Goal: Task Accomplishment & Management: Complete application form

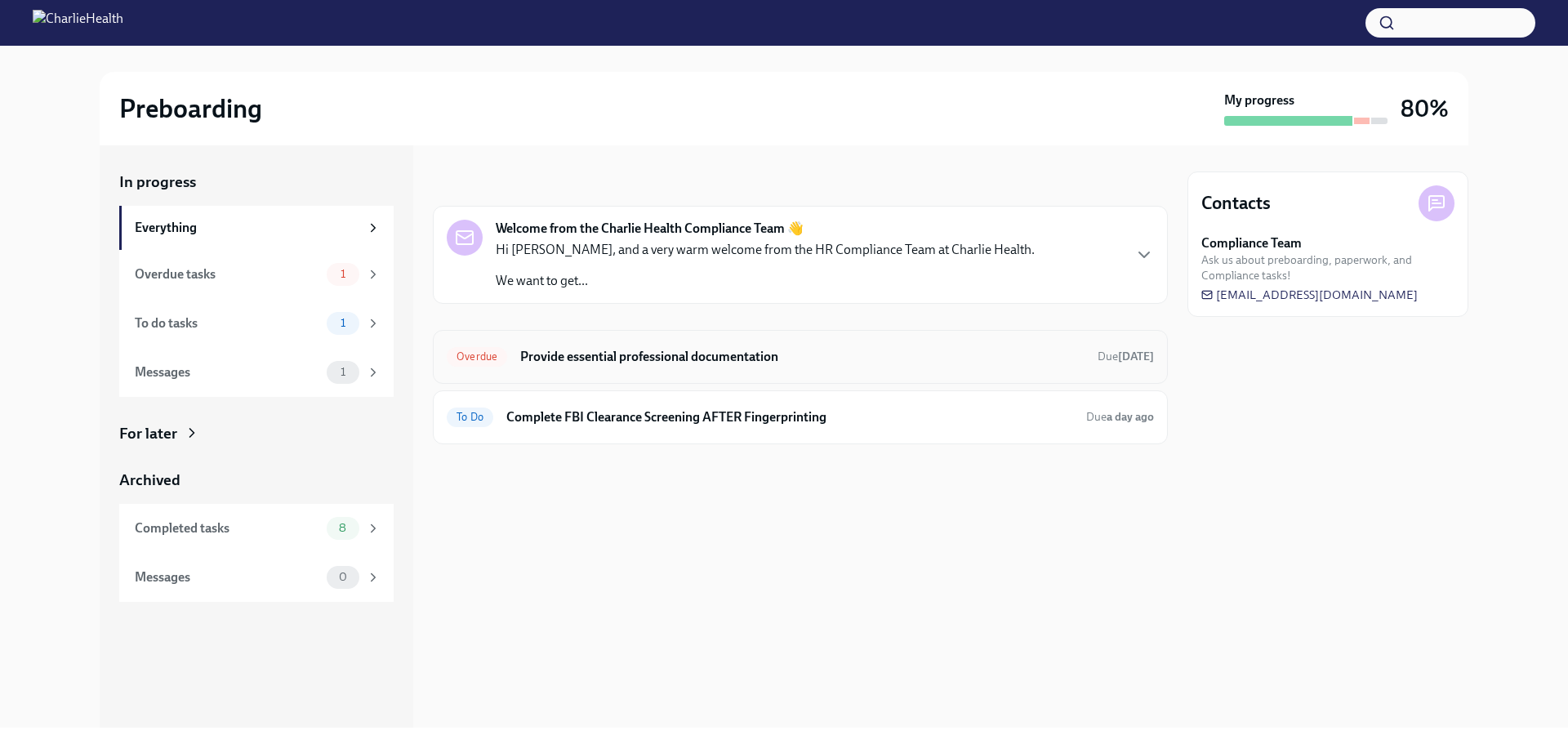
click at [699, 368] on div "Overdue Provide essential professional documentation Due [DATE]" at bounding box center [800, 357] width 707 height 26
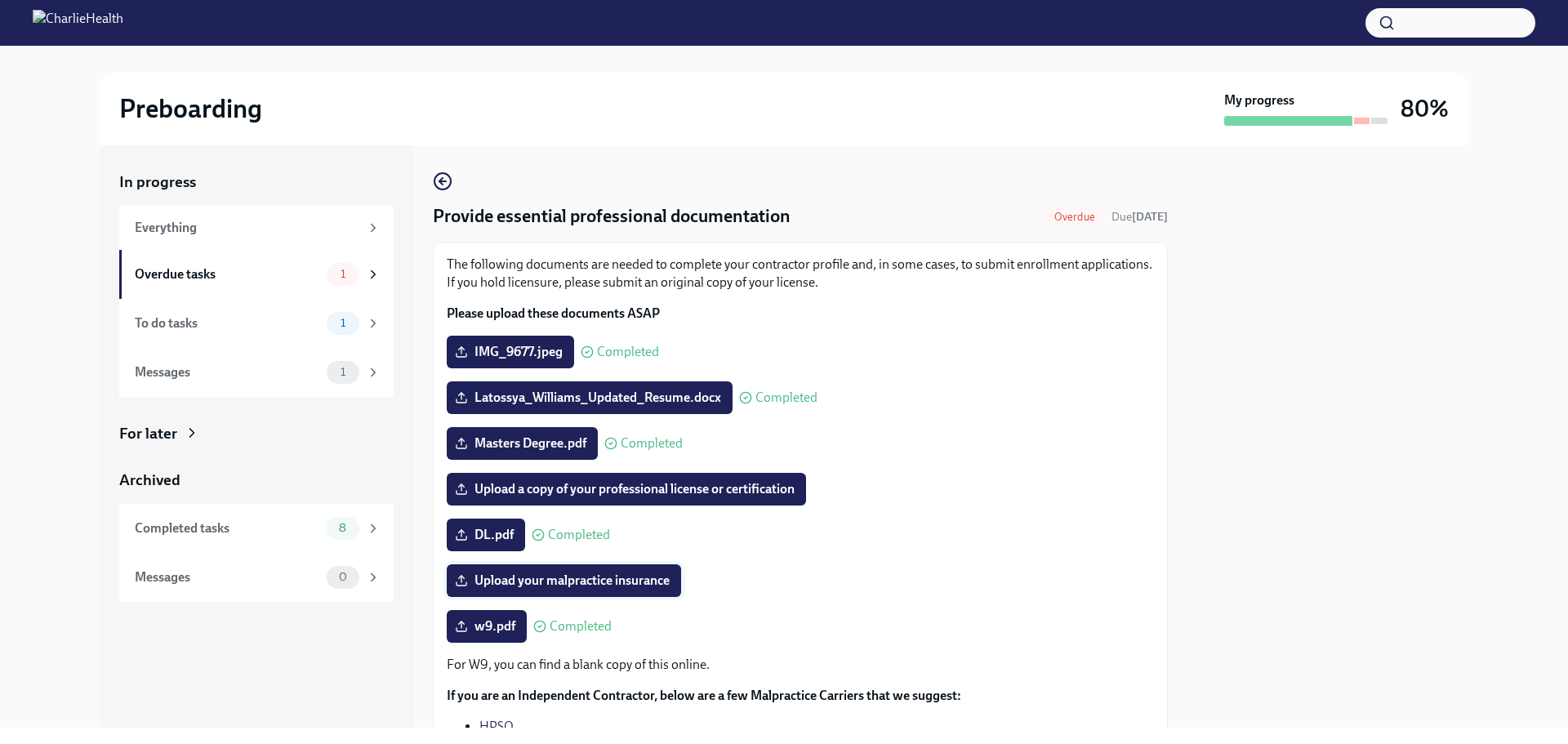
click at [629, 580] on span "Upload your malpractice insurance" at bounding box center [563, 581] width 211 height 16
click at [0, 0] on input "Upload your malpractice insurance" at bounding box center [0, 0] width 0 height 0
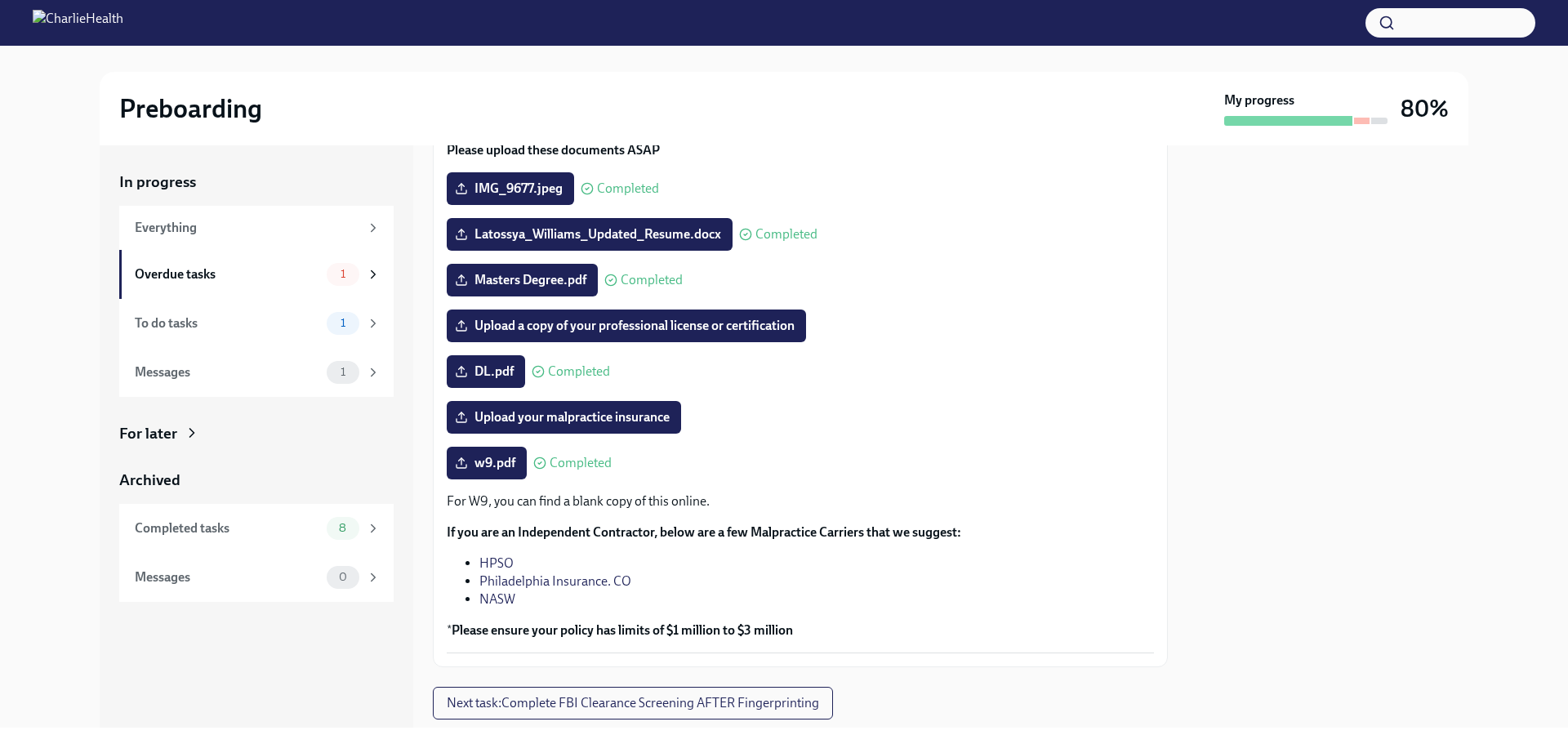
scroll to position [208, 0]
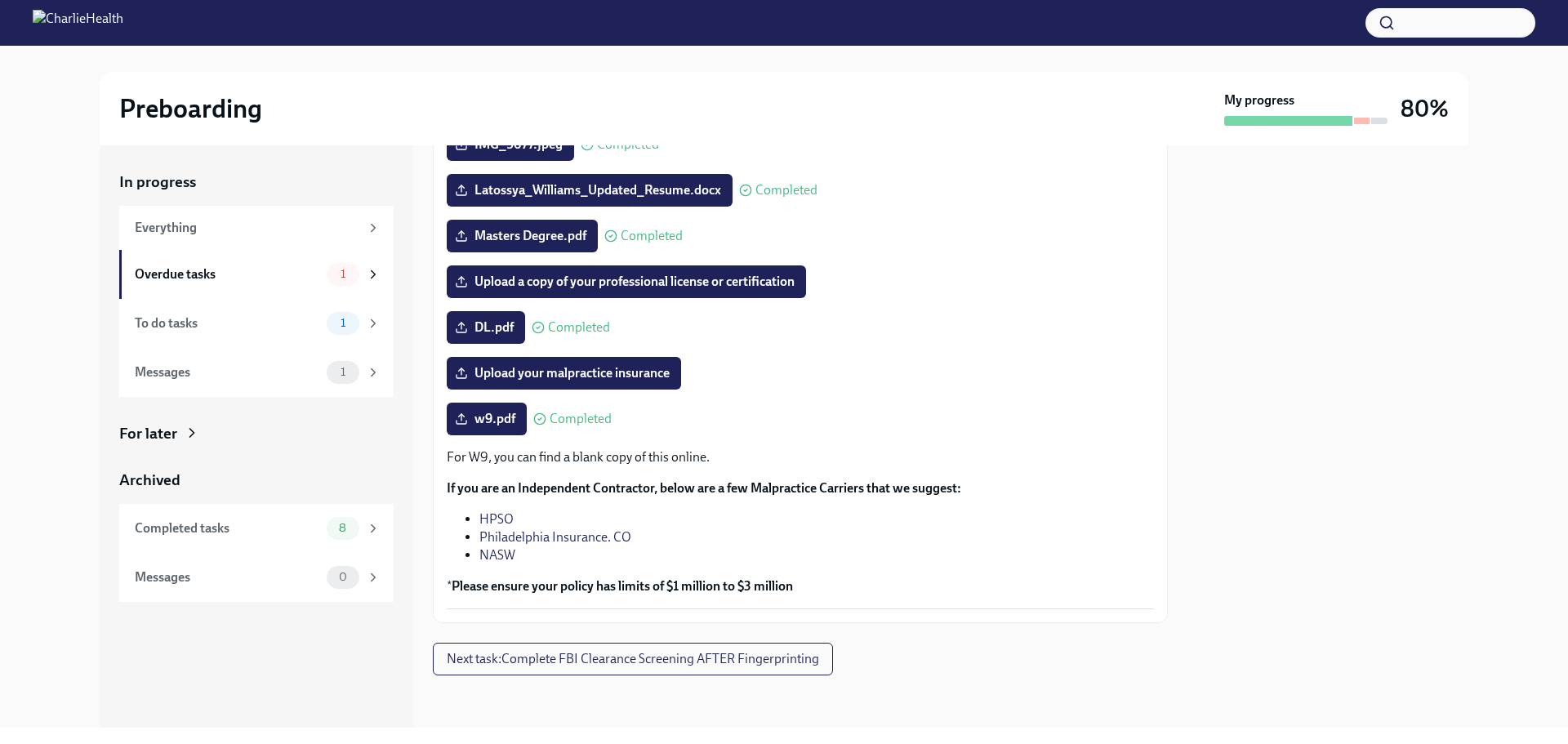
click at [497, 519] on link "HPSO" at bounding box center [497, 519] width 35 height 16
click at [480, 366] on span "Upload your malpractice insurance" at bounding box center [563, 373] width 211 height 16
click at [0, 0] on input "Upload your malpractice insurance" at bounding box center [0, 0] width 0 height 0
click at [349, 274] on span "1" at bounding box center [343, 273] width 24 height 12
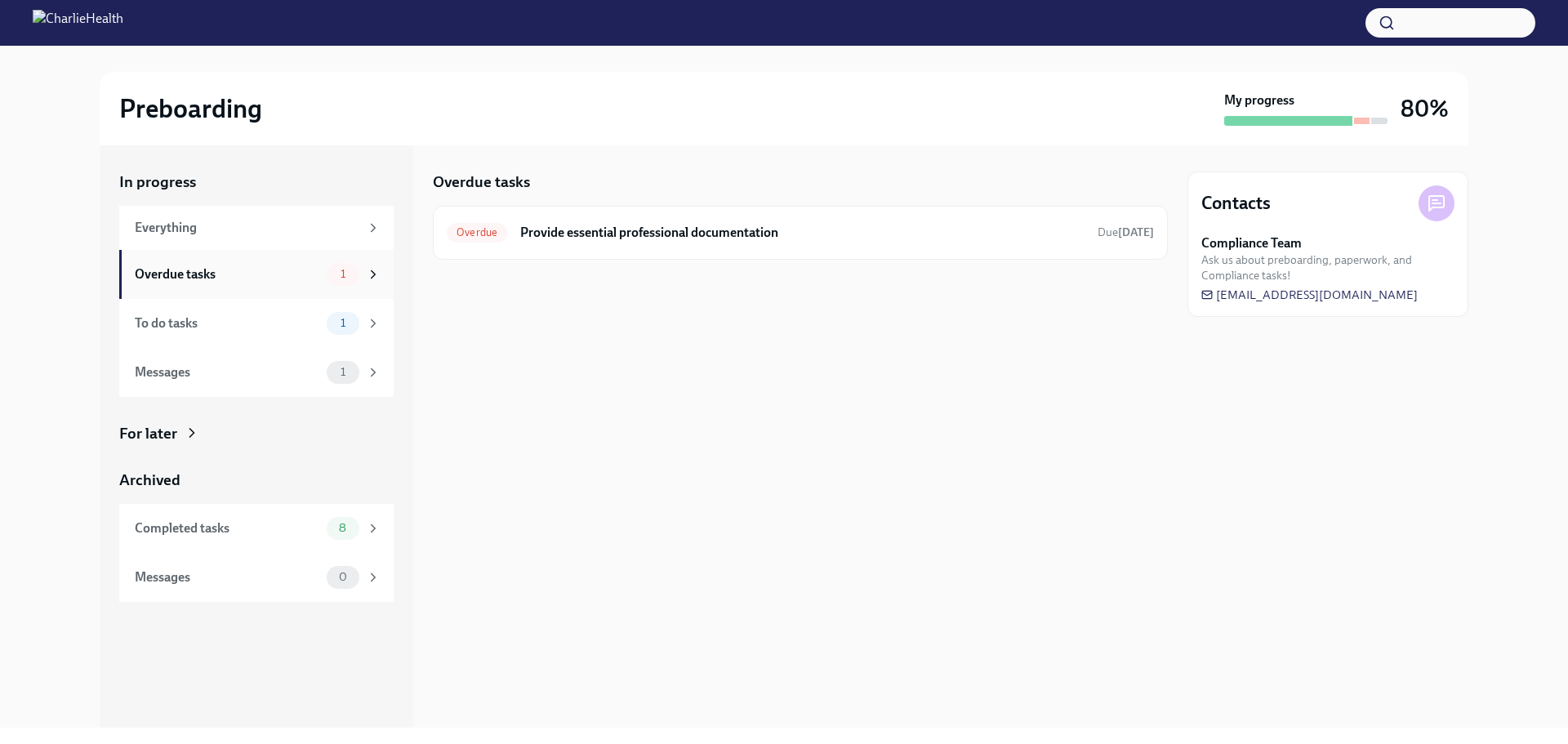
click at [174, 272] on div "Overdue tasks" at bounding box center [226, 274] width 185 height 18
click at [370, 272] on icon at bounding box center [374, 274] width 15 height 15
click at [484, 231] on span "Overdue" at bounding box center [477, 232] width 60 height 12
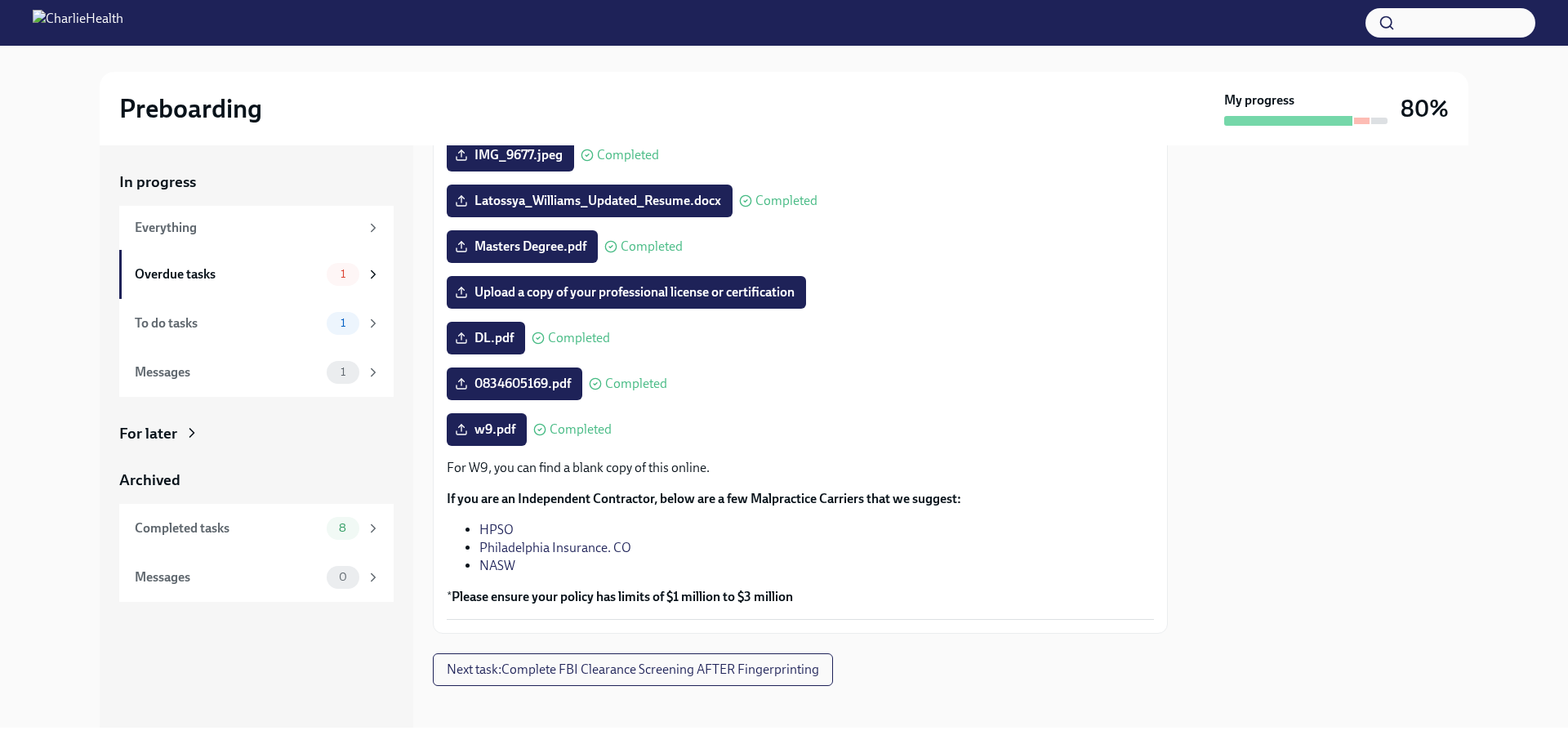
scroll to position [208, 0]
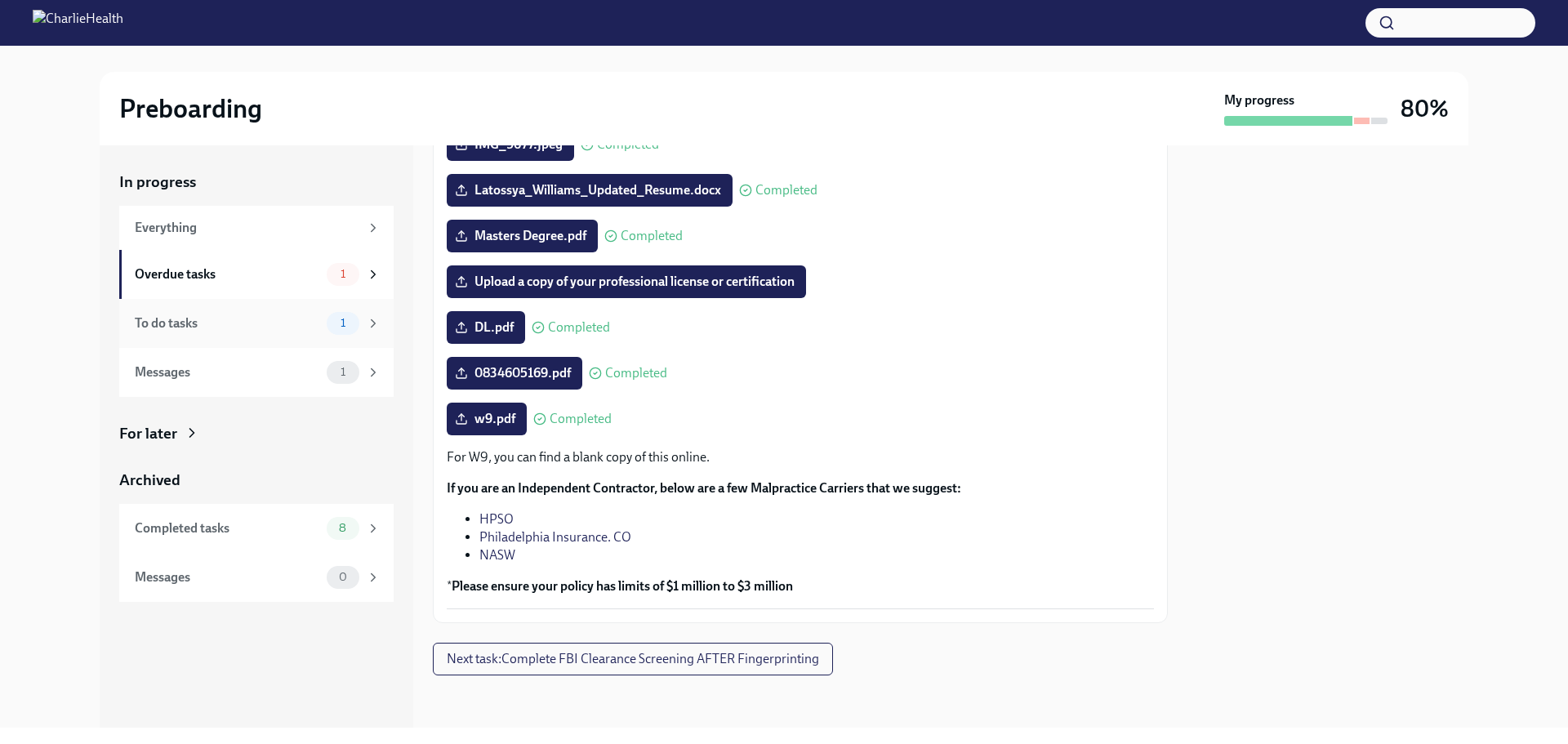
click at [347, 320] on span "1" at bounding box center [343, 322] width 24 height 12
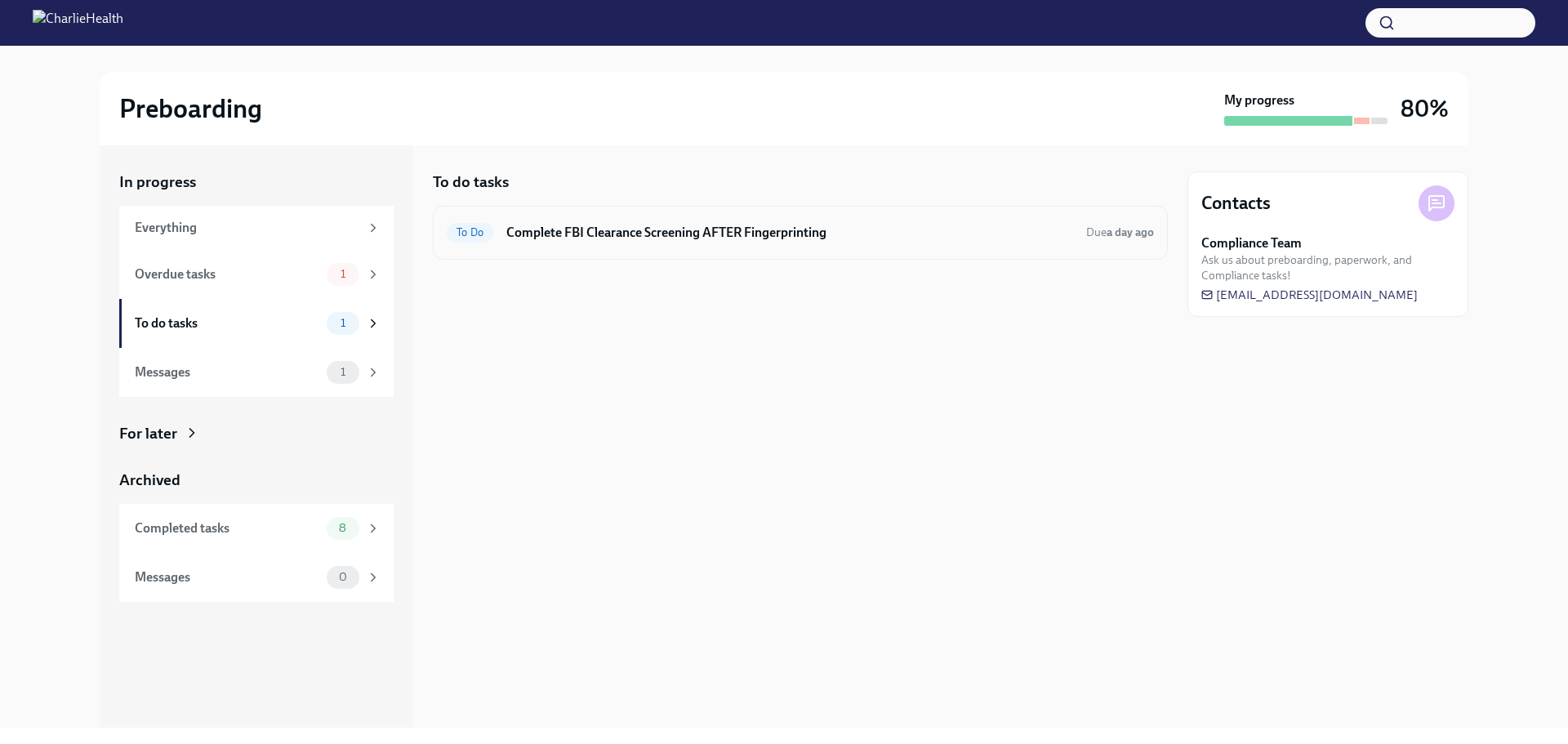
click at [463, 233] on span "To Do" at bounding box center [470, 232] width 47 height 12
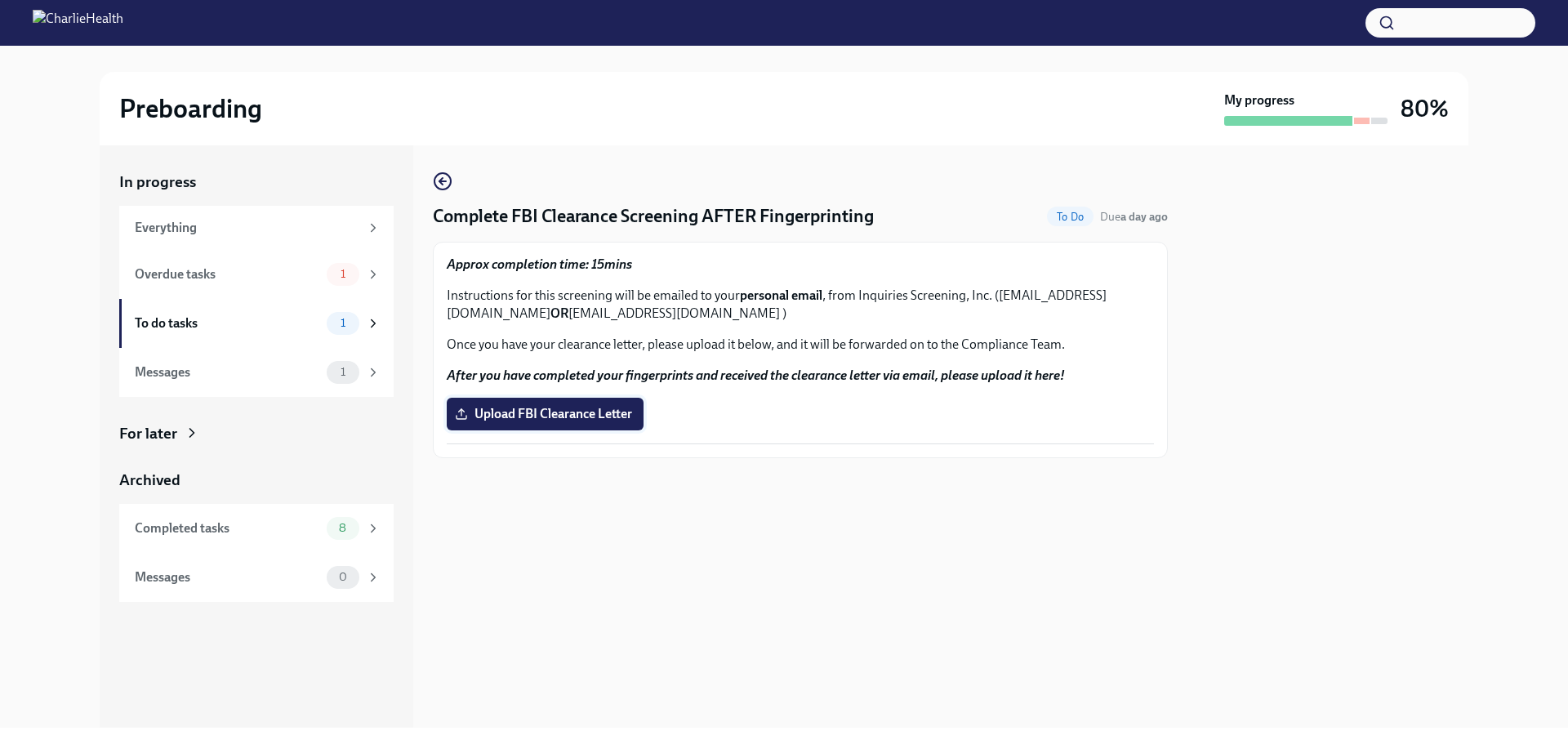
click at [513, 414] on span "Upload FBI Clearance Letter" at bounding box center [545, 413] width 174 height 16
click at [0, 0] on input "Upload FBI Clearance Letter" at bounding box center [0, 0] width 0 height 0
click at [370, 271] on icon at bounding box center [374, 274] width 15 height 15
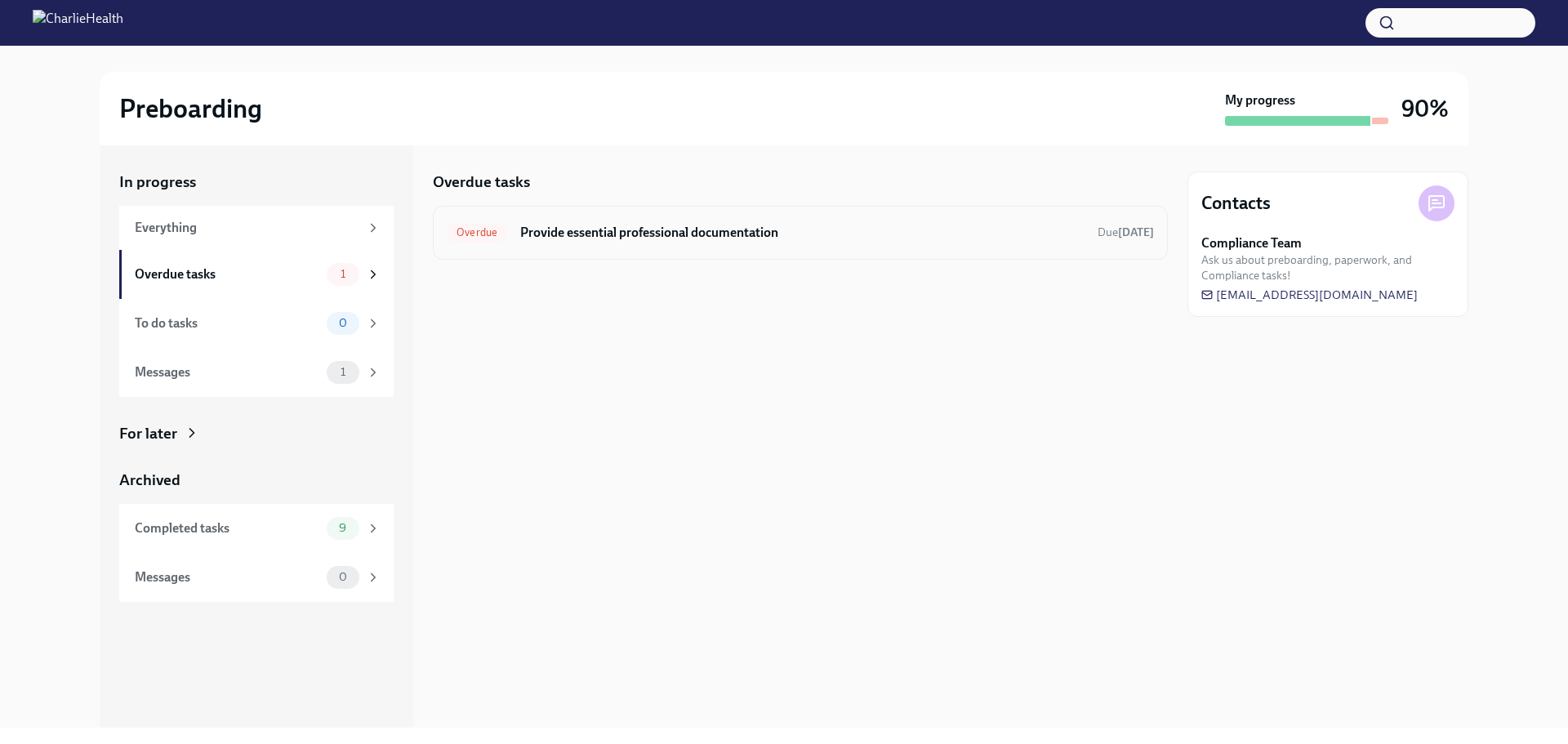
click at [463, 235] on span "Overdue" at bounding box center [477, 232] width 60 height 12
